Goal: Navigation & Orientation: Go to known website

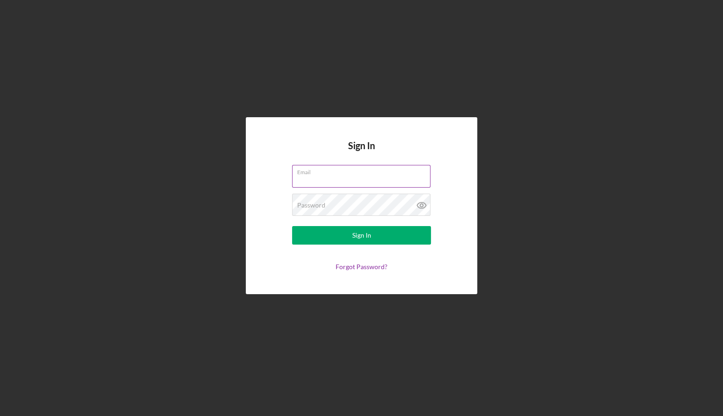
click at [324, 181] on input "Email" at bounding box center [361, 176] width 138 height 22
type input "[PERSON_NAME][EMAIL_ADDRESS][DOMAIN_NAME]"
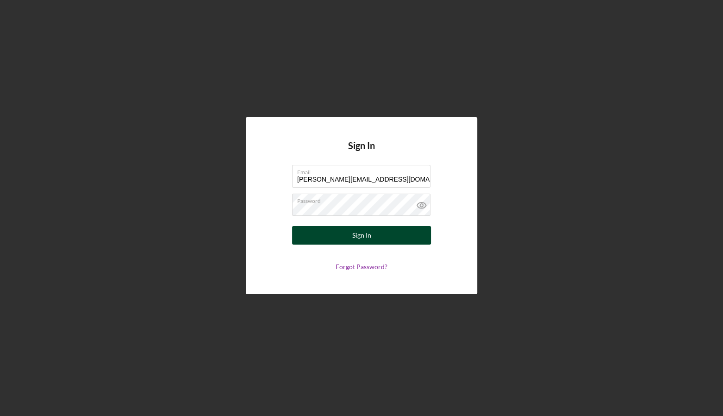
click at [380, 226] on form "Email [PERSON_NAME][EMAIL_ADDRESS][DOMAIN_NAME] Password Sign In Forgot Passwor…" at bounding box center [361, 218] width 185 height 106
click at [352, 233] on button "Sign In" at bounding box center [361, 235] width 139 height 19
